Goal: Find specific page/section: Find specific page/section

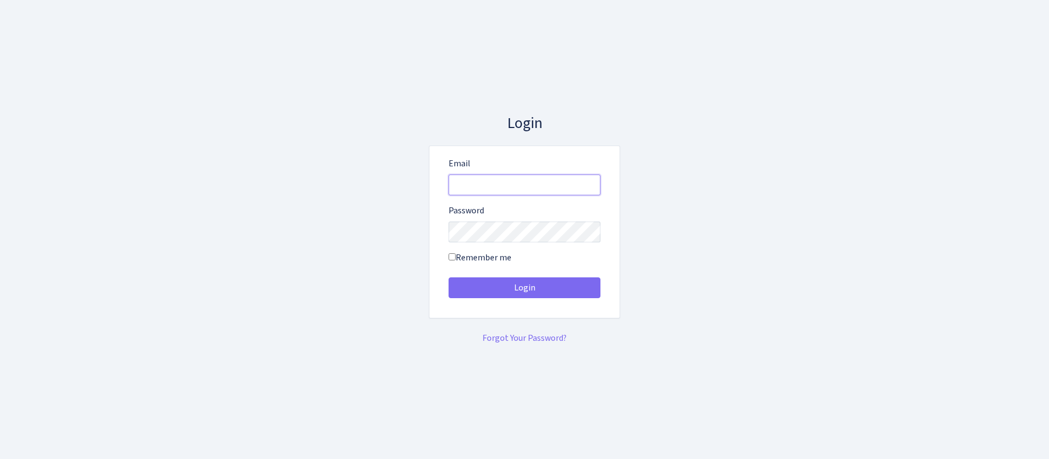
click at [494, 190] on input "Email" at bounding box center [525, 184] width 152 height 21
type input "consultant@bank.com"
click at [449, 277] on button "Login" at bounding box center [525, 287] width 152 height 21
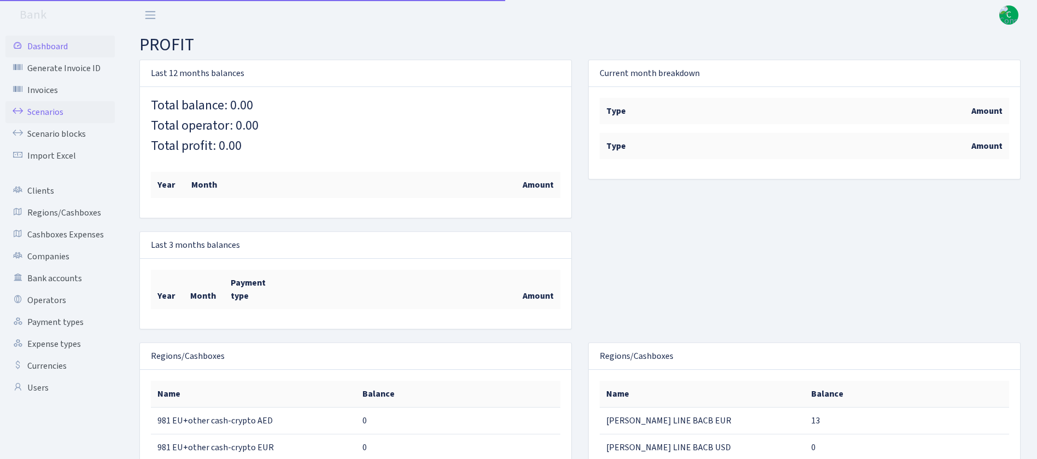
click at [38, 109] on link "Scenarios" at bounding box center [59, 112] width 109 height 22
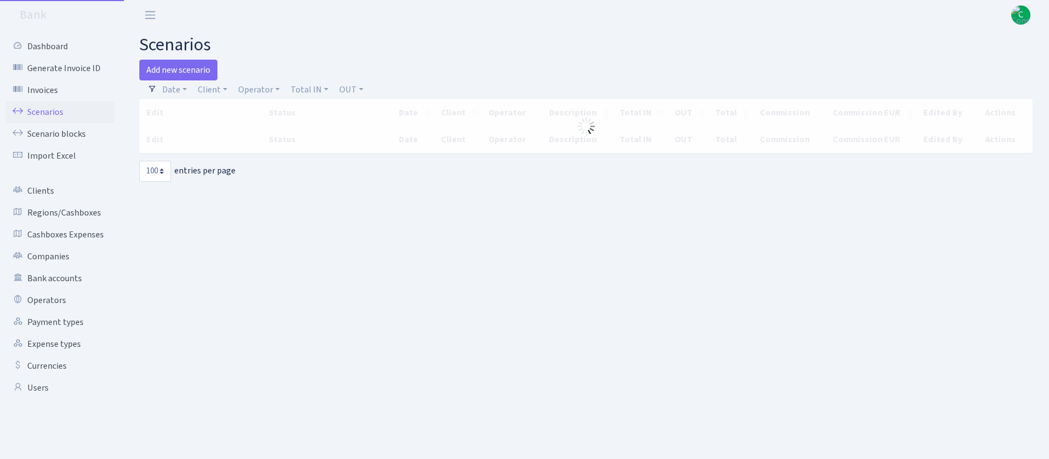
select select "100"
click at [206, 89] on link "Client" at bounding box center [212, 89] width 38 height 19
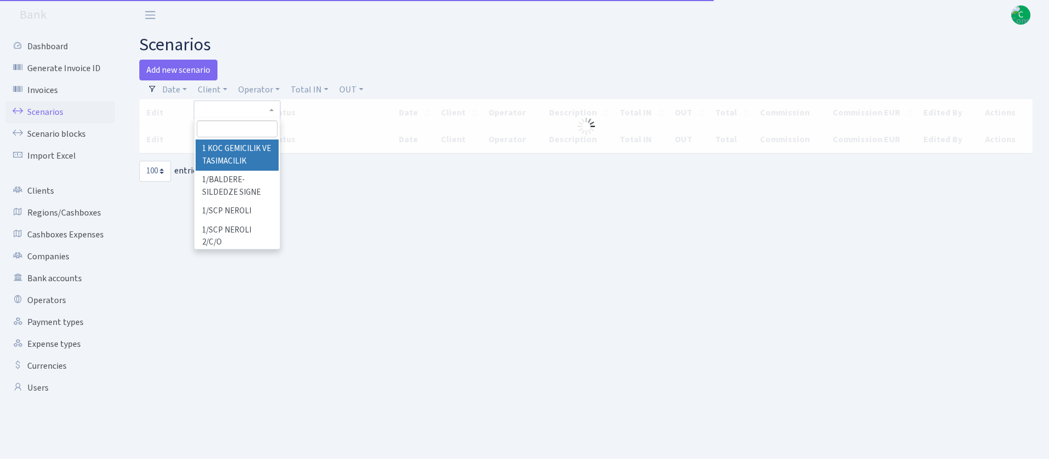
click at [246, 128] on input "search" at bounding box center [237, 128] width 81 height 17
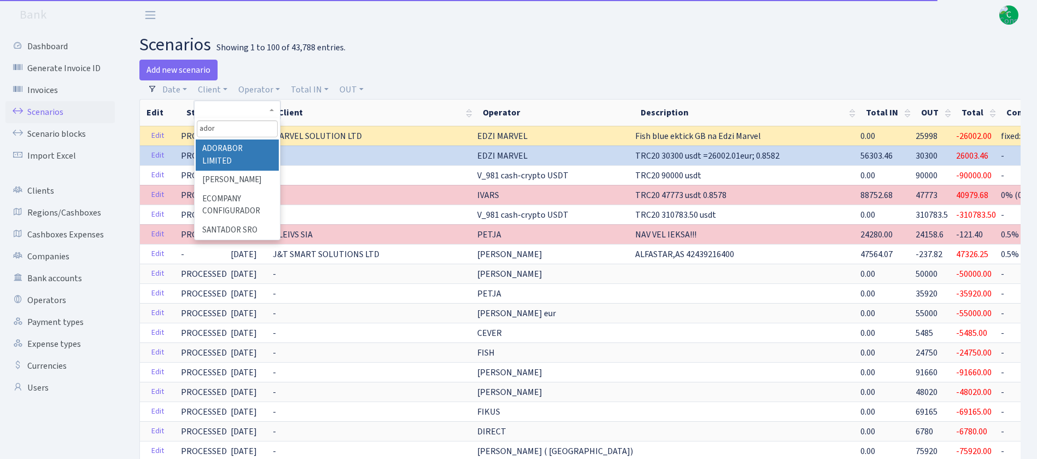
type input "ador"
click at [253, 147] on li "ADORABOR LIMITED" at bounding box center [237, 154] width 83 height 31
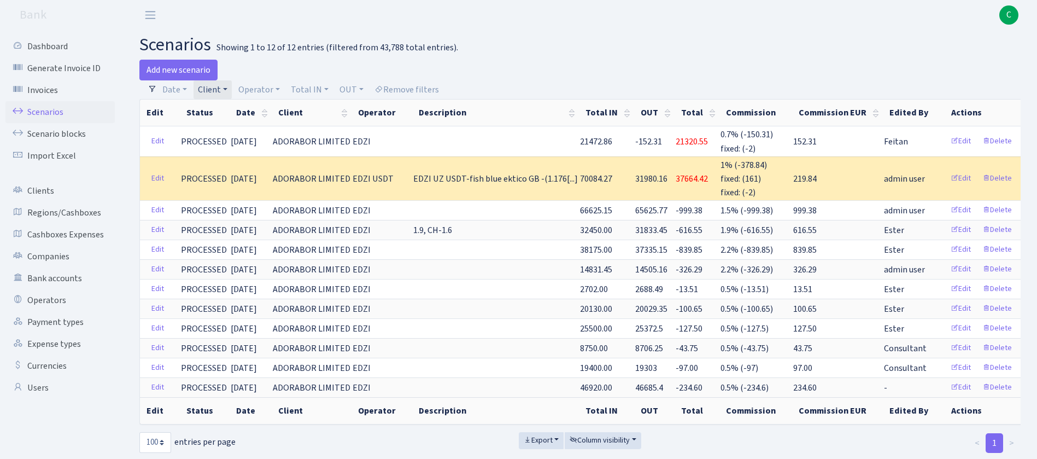
click at [224, 90] on link "Client" at bounding box center [212, 89] width 38 height 19
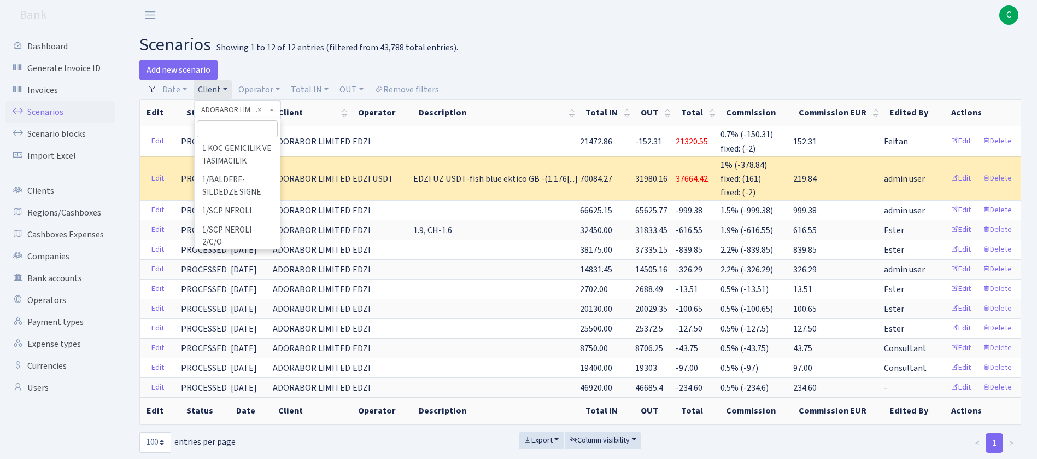
scroll to position [1730, 0]
click at [252, 132] on input "search" at bounding box center [237, 128] width 81 height 17
type input "e"
